Goal: Navigation & Orientation: Find specific page/section

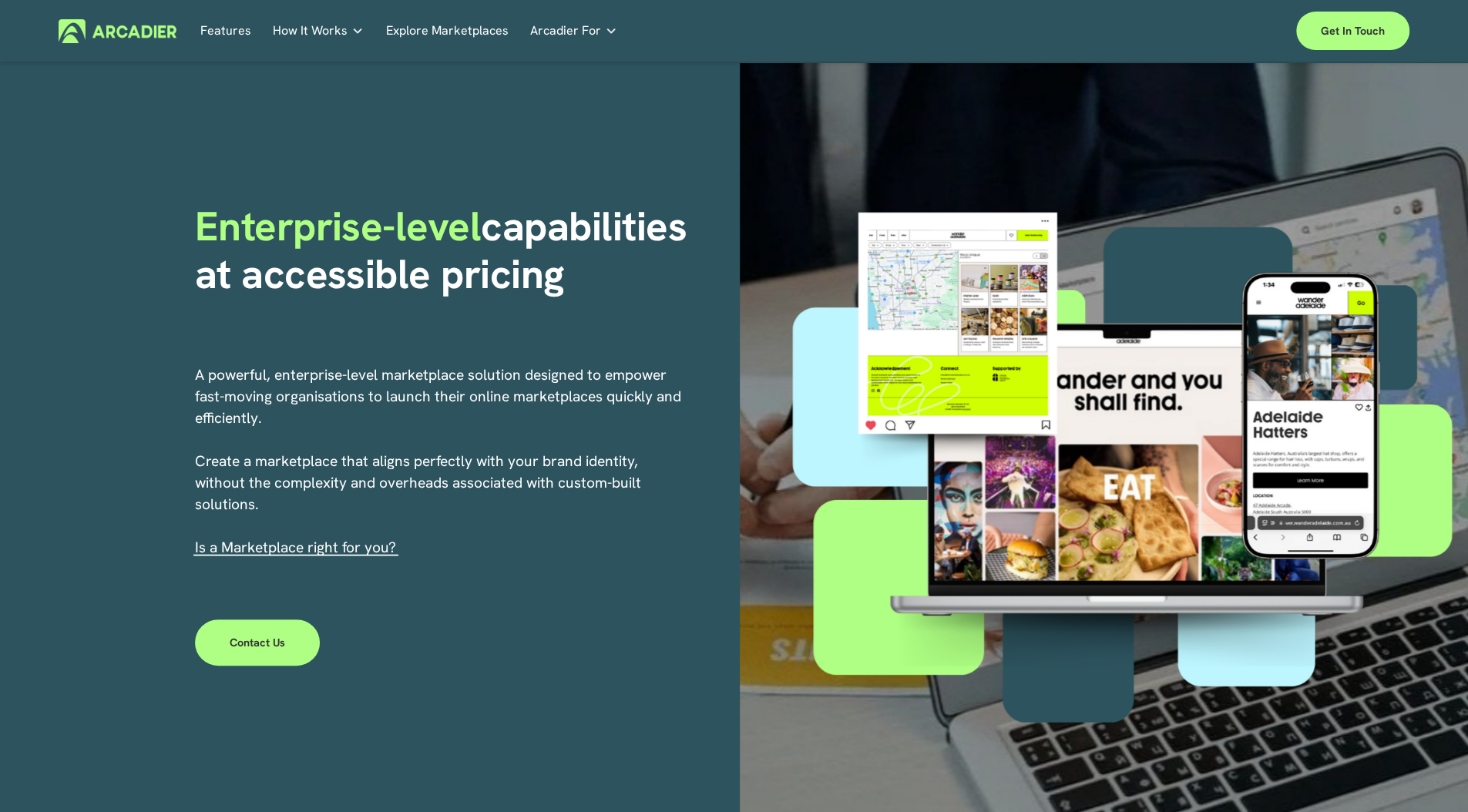
click at [232, 33] on link "Features" at bounding box center [226, 31] width 51 height 24
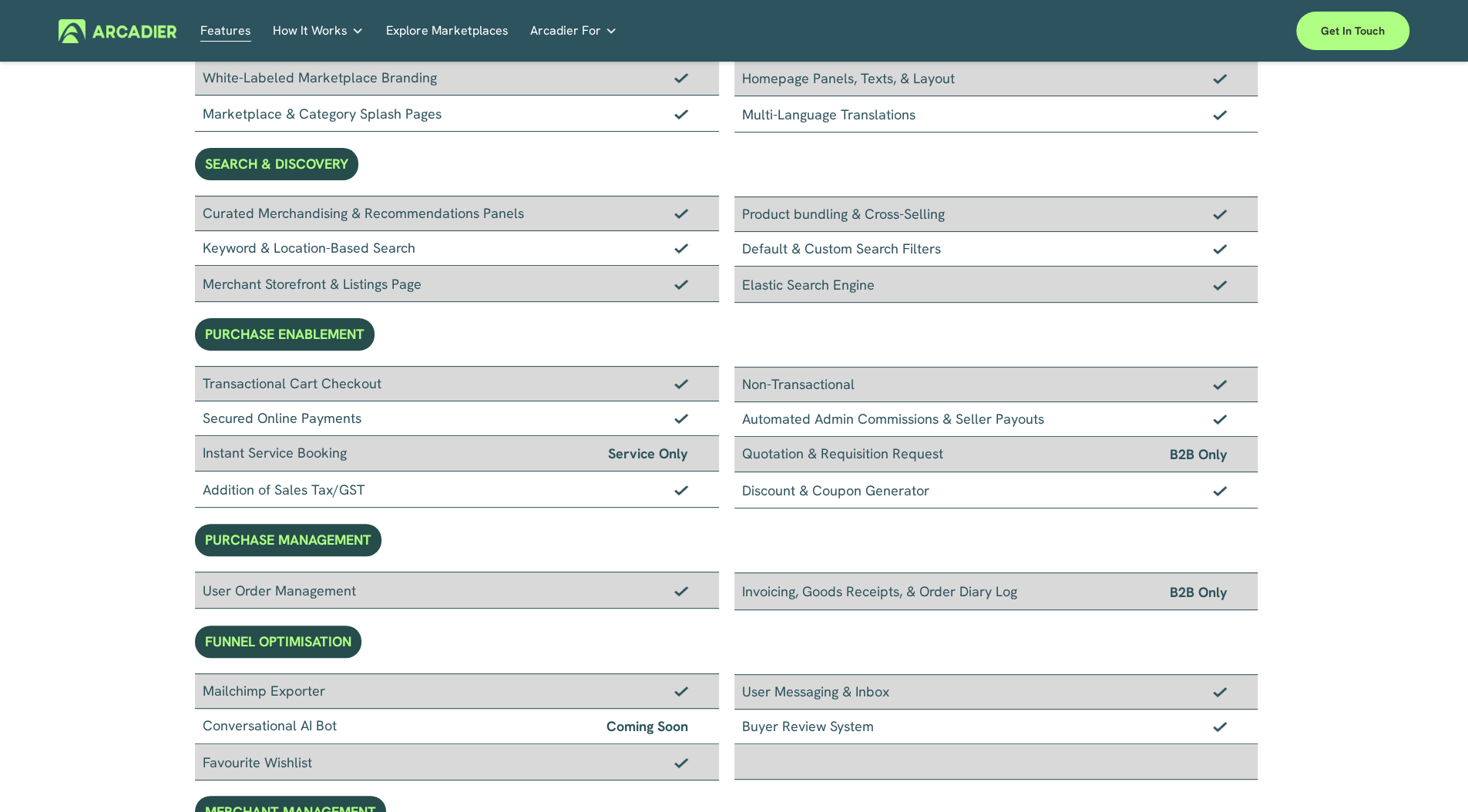
scroll to position [37, 0]
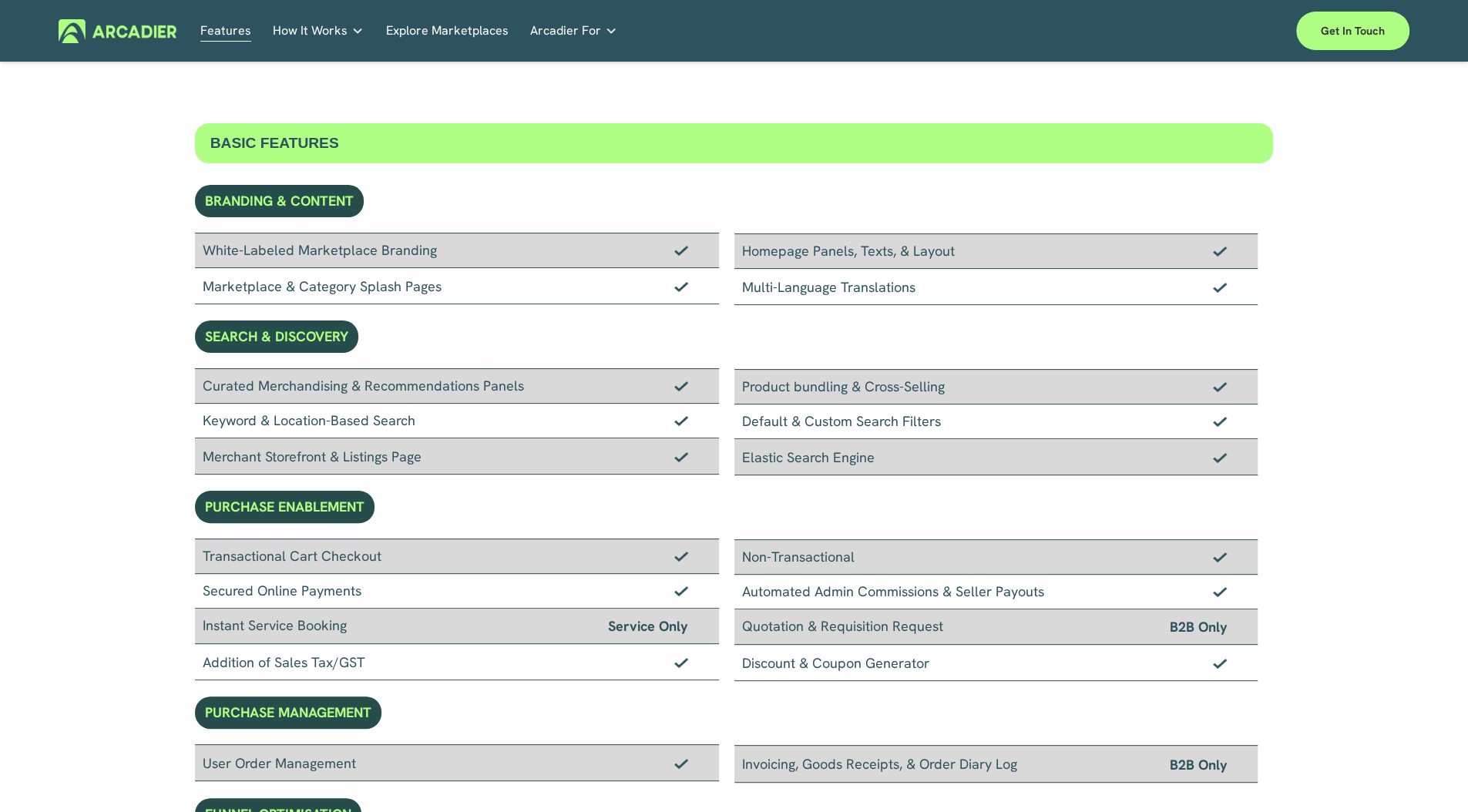
click at [223, 39] on link "Features" at bounding box center [226, 31] width 51 height 24
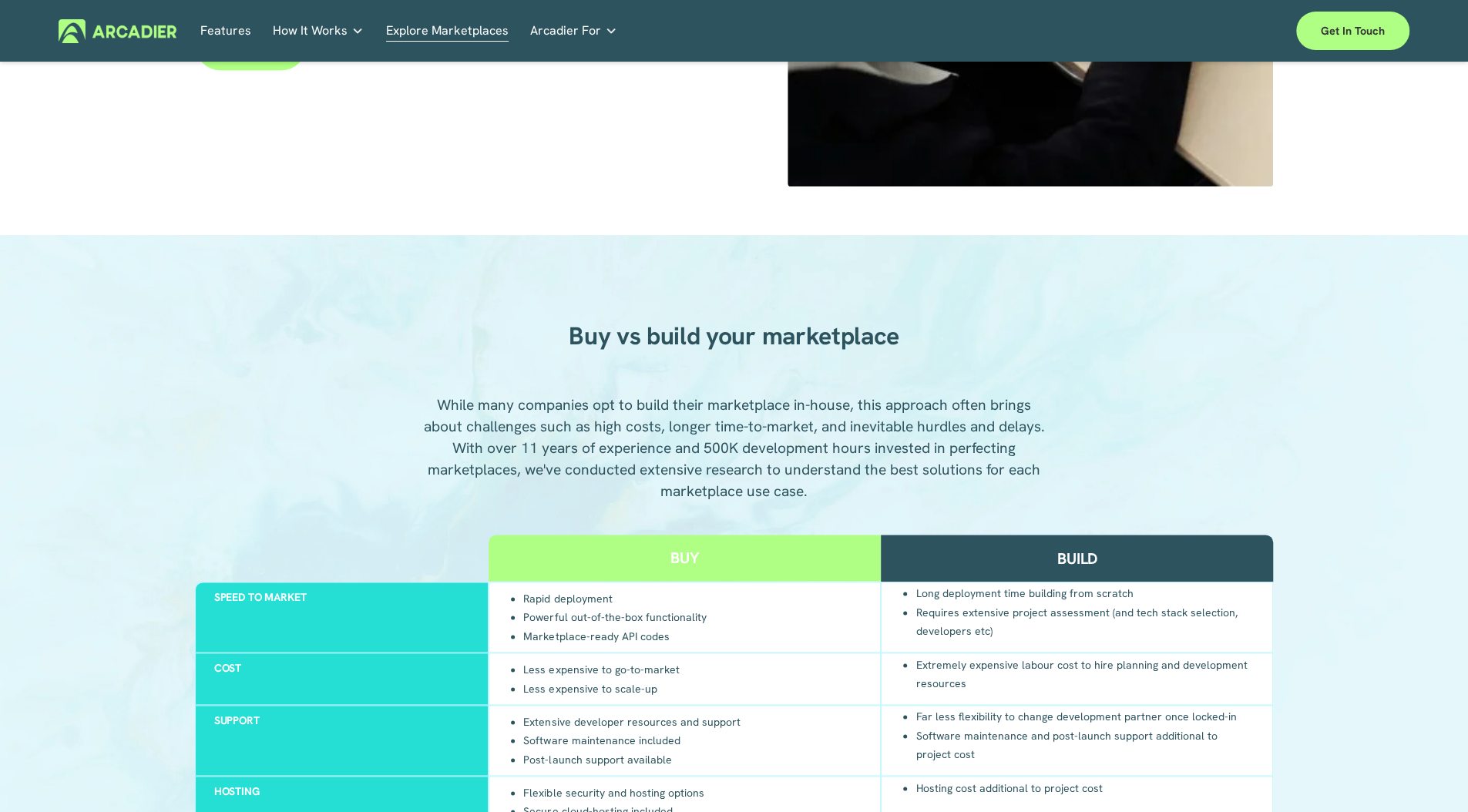
scroll to position [902, 0]
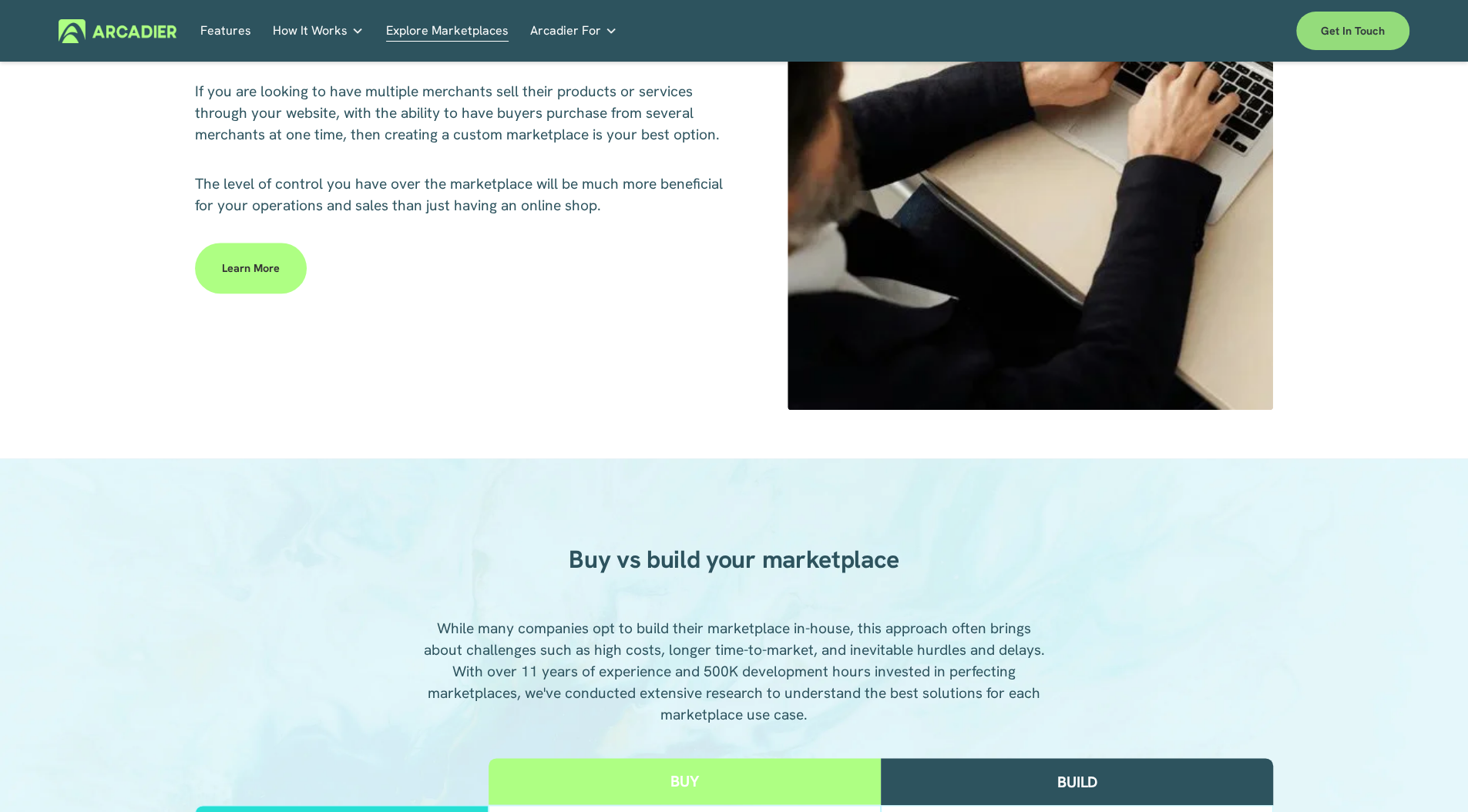
click at [1381, 30] on link "Get in touch" at bounding box center [1353, 31] width 114 height 38
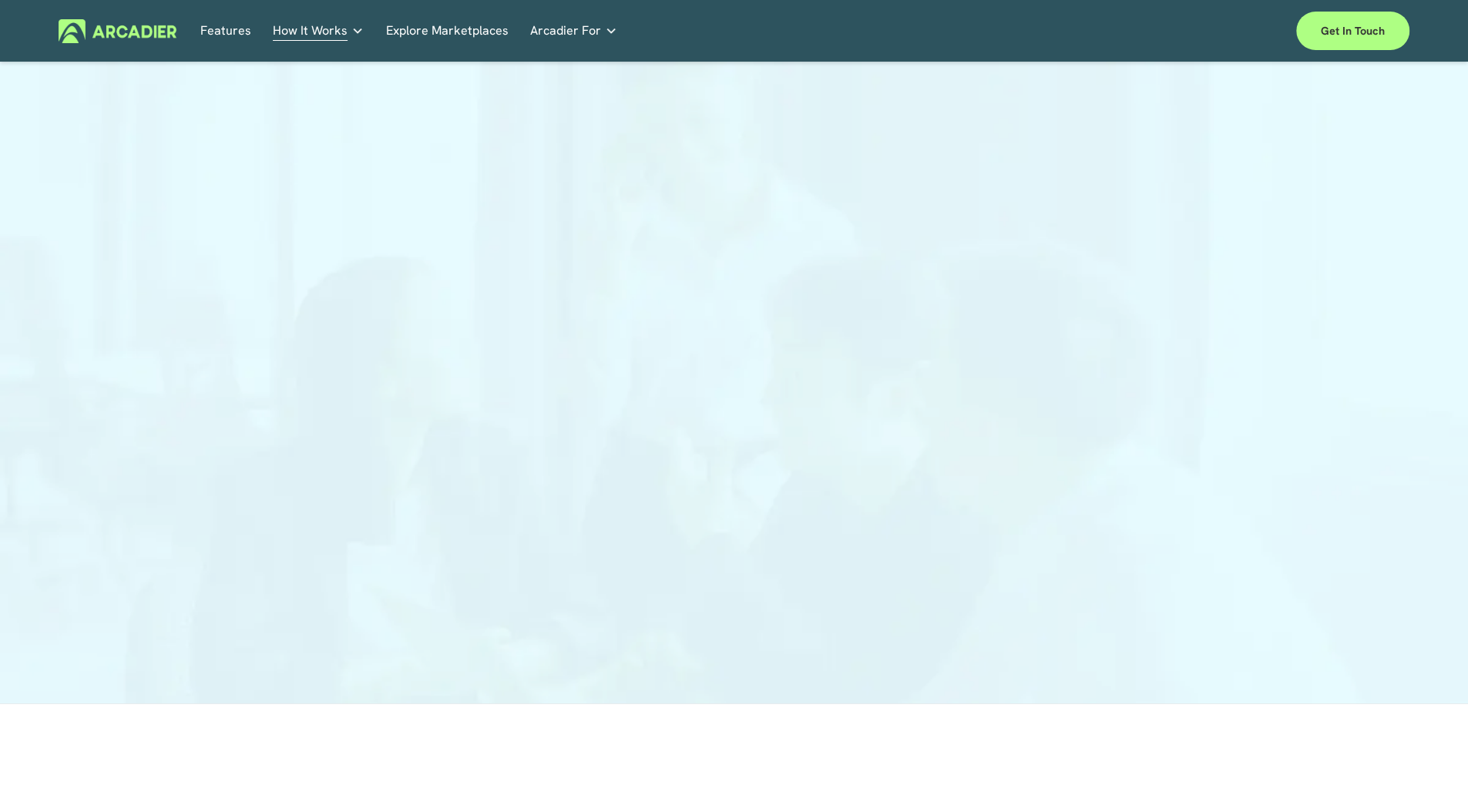
click at [225, 39] on link "Features" at bounding box center [226, 31] width 51 height 24
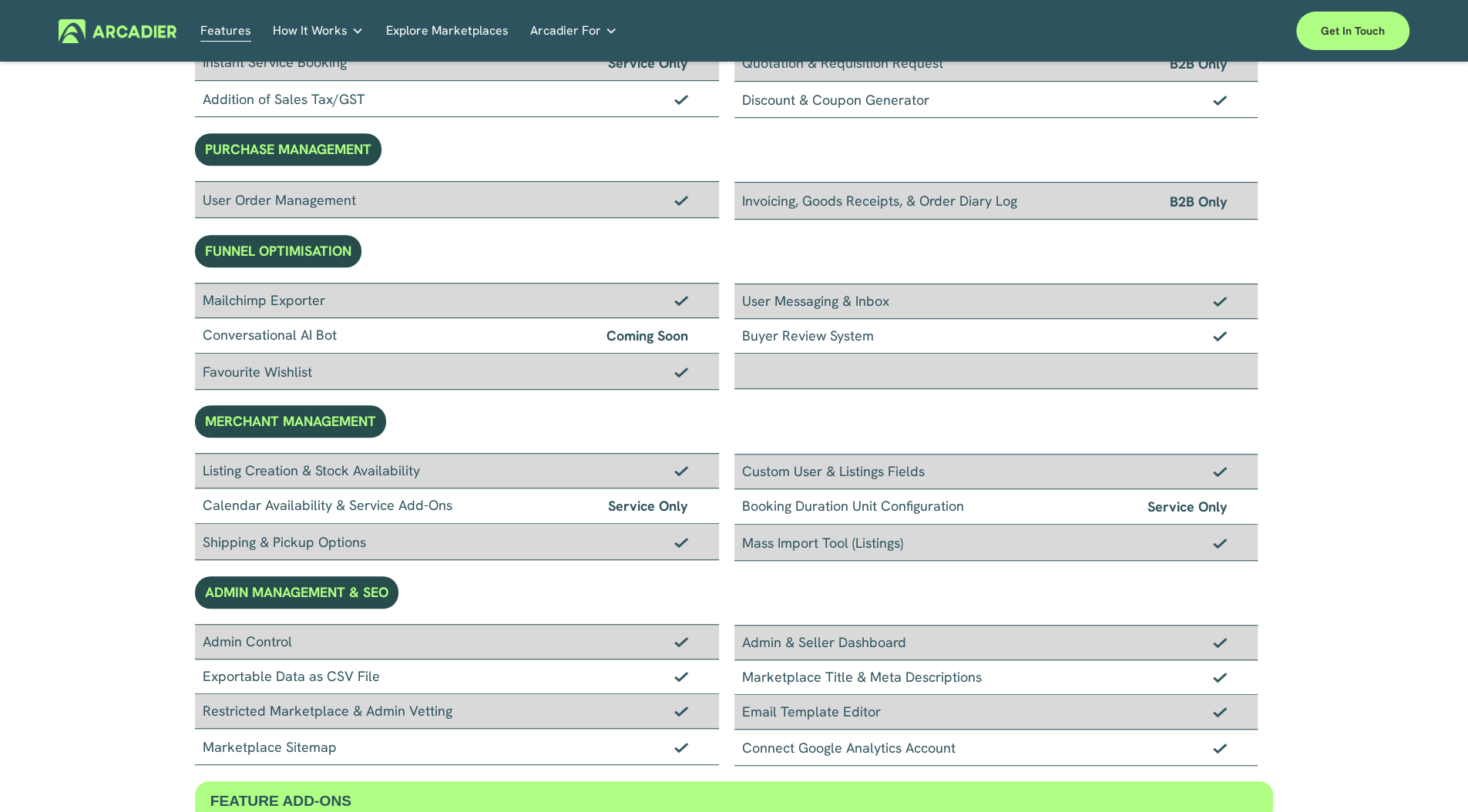
scroll to position [602, 0]
